Goal: Transaction & Acquisition: Subscribe to service/newsletter

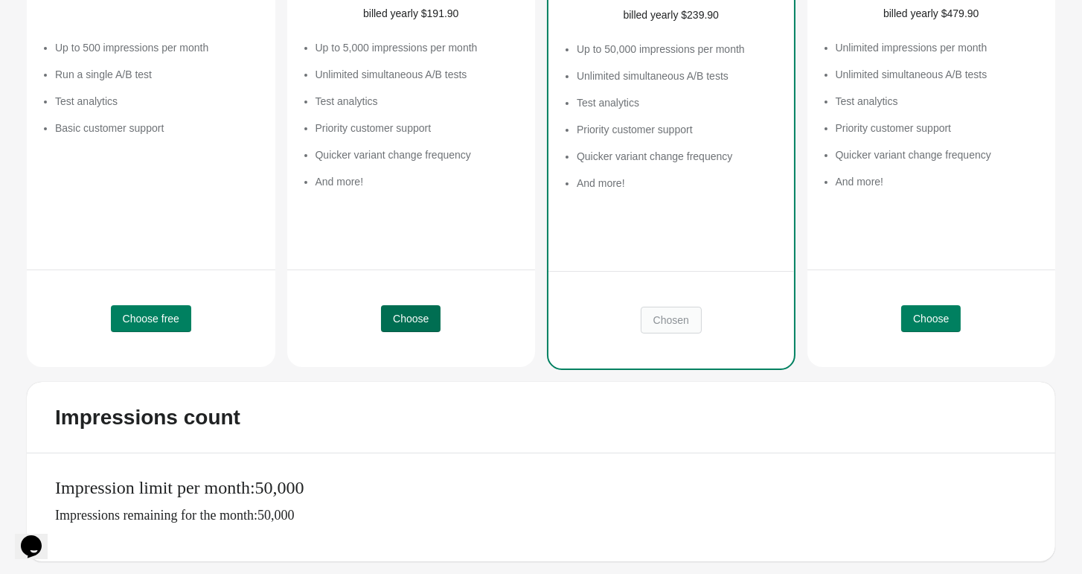
click at [420, 314] on span "Choose" at bounding box center [411, 318] width 36 height 12
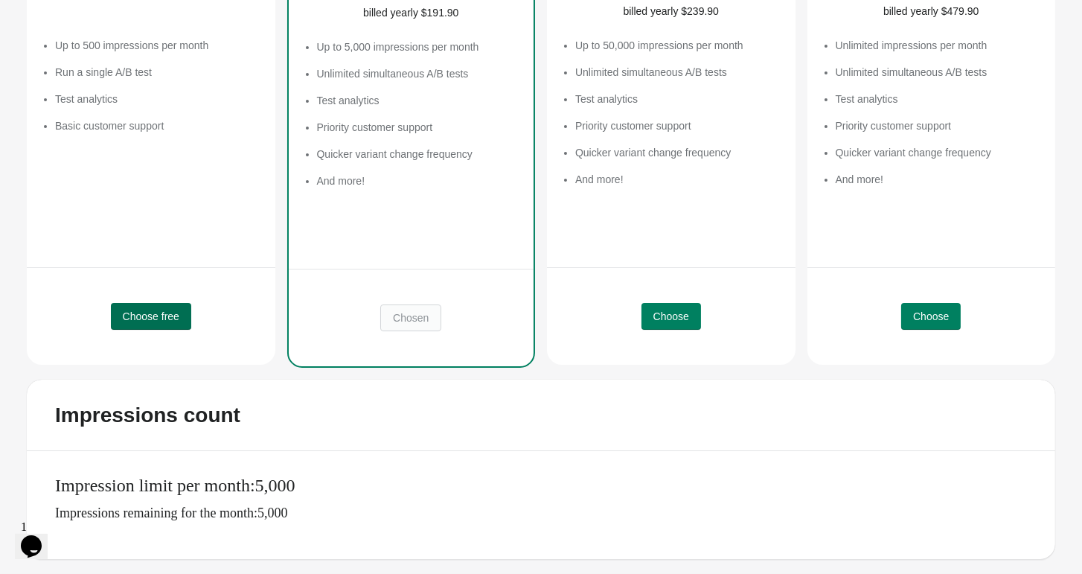
scroll to position [306, 0]
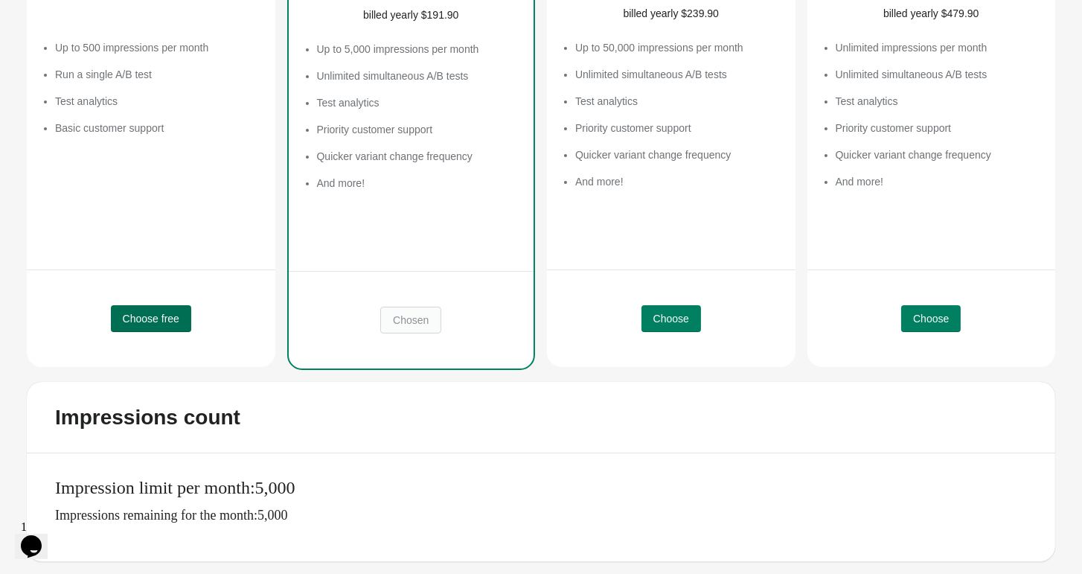
click at [158, 320] on span "Choose free" at bounding box center [151, 318] width 57 height 12
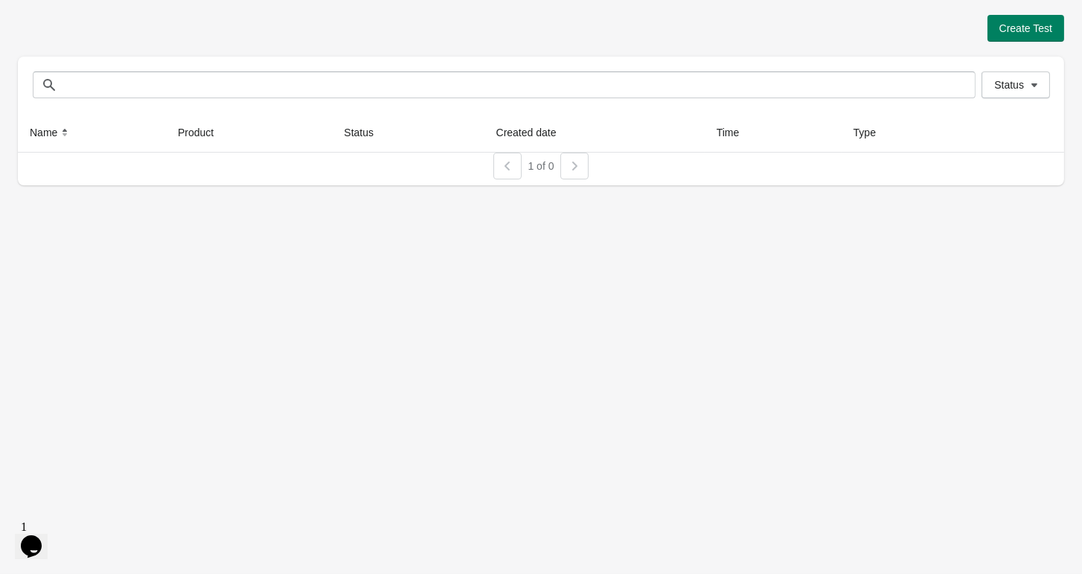
click at [664, 272] on div "Create Test Status Status Name Product Status Created date Time Type 1 of 0" at bounding box center [541, 287] width 1082 height 574
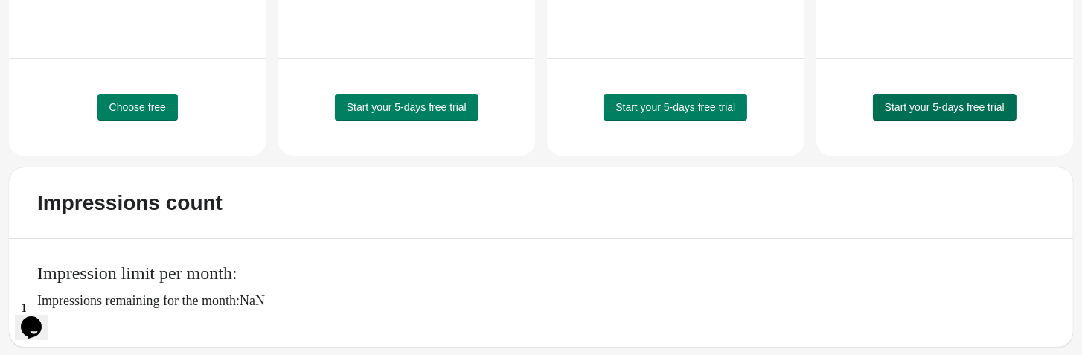
scroll to position [502, 0]
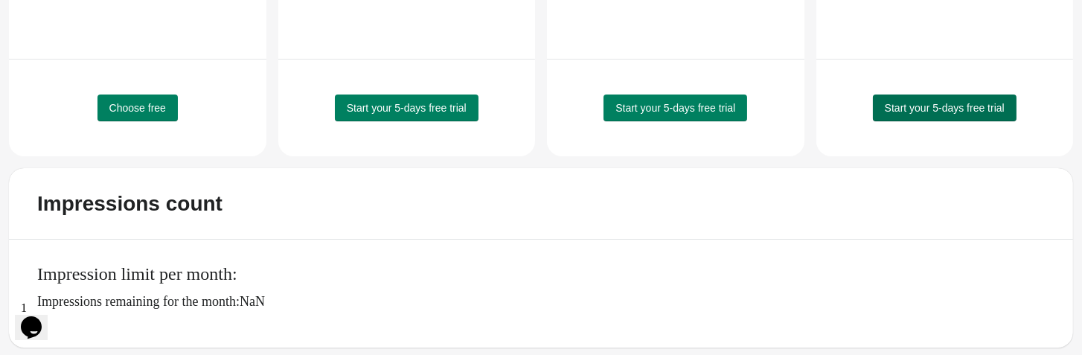
click at [940, 106] on span "Start your 5-days free trial" at bounding box center [945, 108] width 120 height 12
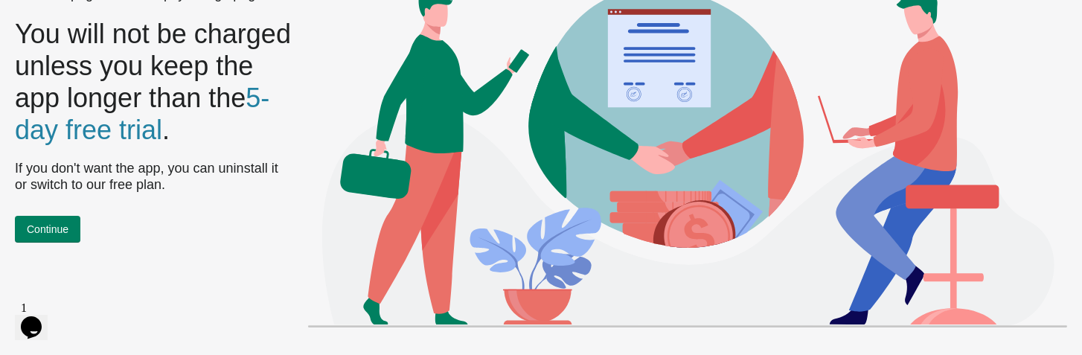
scroll to position [0, 0]
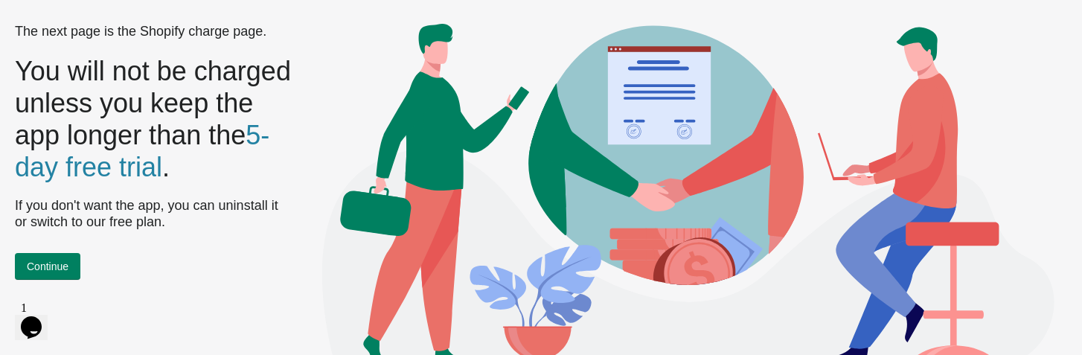
click at [363, 19] on div "The next page is the Shopify charge page. You will not be charged unless you ke…" at bounding box center [541, 196] width 1082 height 392
click at [66, 255] on button "Continue" at bounding box center [47, 266] width 65 height 27
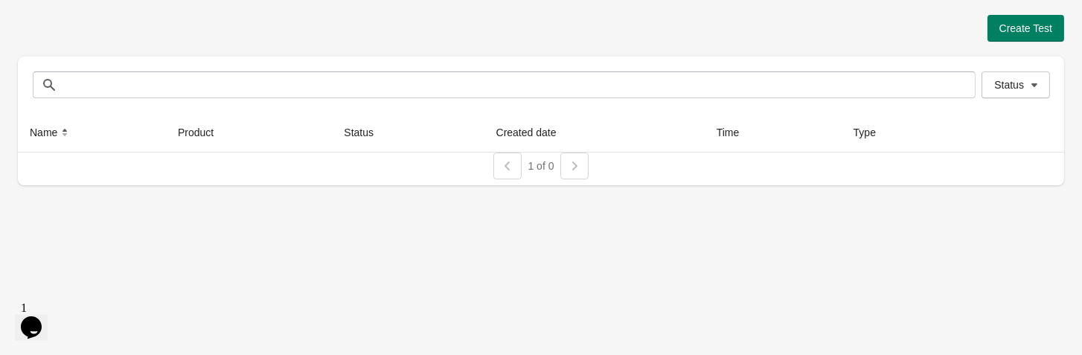
click at [338, 245] on div "Create Test Status Status Name Product Status Created date Time Type 1 of 0" at bounding box center [541, 177] width 1082 height 355
click at [844, 269] on div "Create Test Status Status Name Product Status Created date Time Type 1 of 0" at bounding box center [541, 177] width 1082 height 355
